Goal: Entertainment & Leisure: Consume media (video, audio)

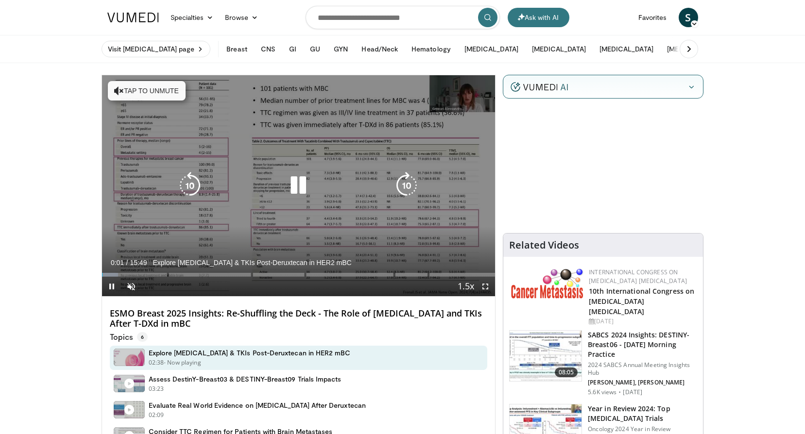
click at [161, 95] on button "Tap to unmute" at bounding box center [147, 90] width 78 height 19
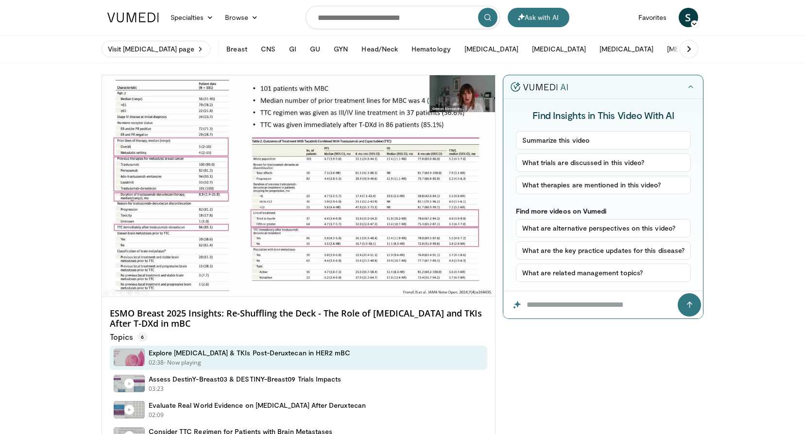
click at [405, 186] on div "10 seconds Tap to unmute" at bounding box center [298, 185] width 393 height 221
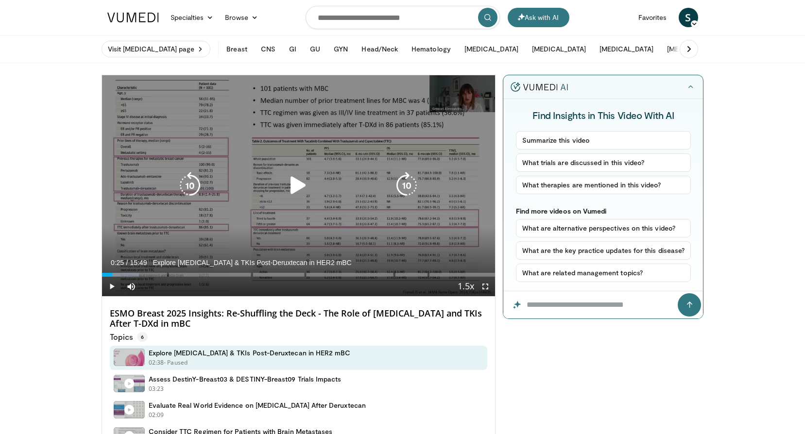
click at [408, 189] on icon "Video Player" at bounding box center [406, 185] width 27 height 27
click at [290, 191] on icon "Video Player" at bounding box center [298, 185] width 27 height 27
click at [405, 188] on icon "Video Player" at bounding box center [406, 185] width 27 height 27
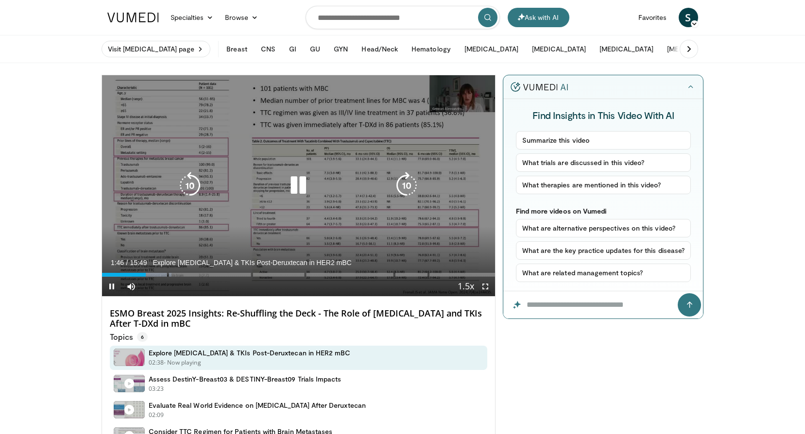
click at [402, 183] on icon "Video Player" at bounding box center [406, 185] width 27 height 27
